Goal: Find specific page/section: Find specific page/section

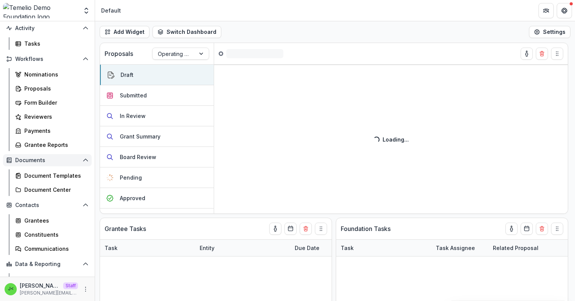
scroll to position [95, 0]
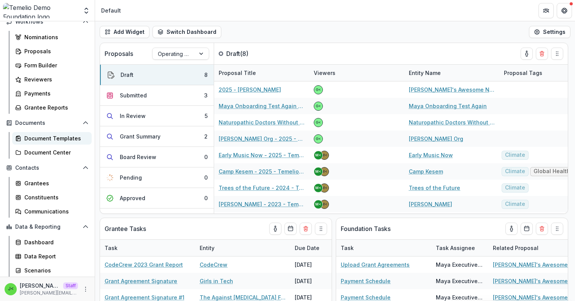
click at [59, 136] on div "Document Templates" at bounding box center [54, 138] width 61 height 8
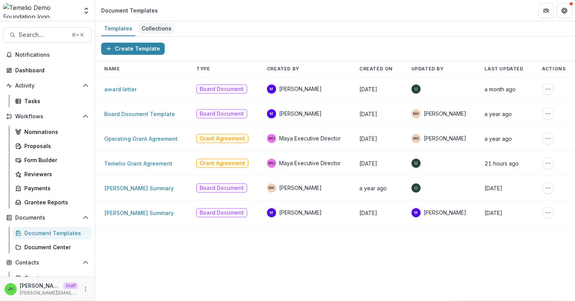
click at [151, 27] on div "Collections" at bounding box center [156, 28] width 36 height 11
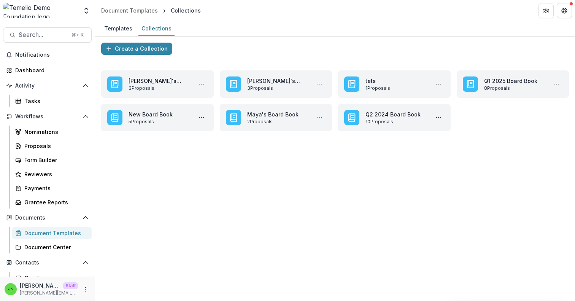
click at [57, 232] on div "Document Templates" at bounding box center [54, 233] width 61 height 8
